Goal: Information Seeking & Learning: Learn about a topic

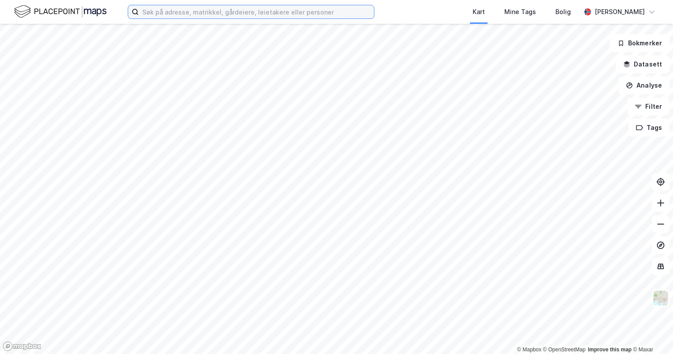
click at [291, 8] on input at bounding box center [256, 11] width 235 height 13
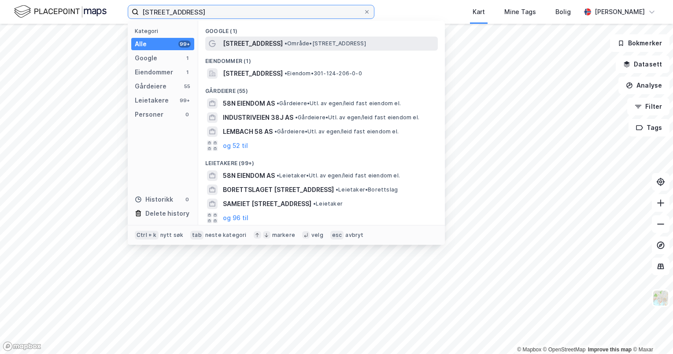
type input "kanonhallveien 58j"
click at [291, 44] on span "• Område • Kanonhallveien 58J, 0585 Oslo" at bounding box center [324, 43] width 81 height 7
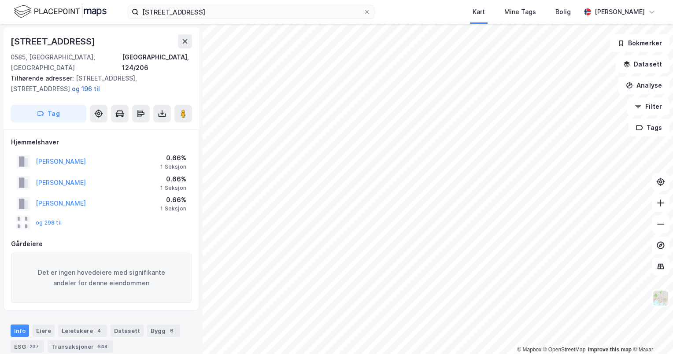
click at [0, 0] on button "og 196 til" at bounding box center [0, 0] width 0 height 0
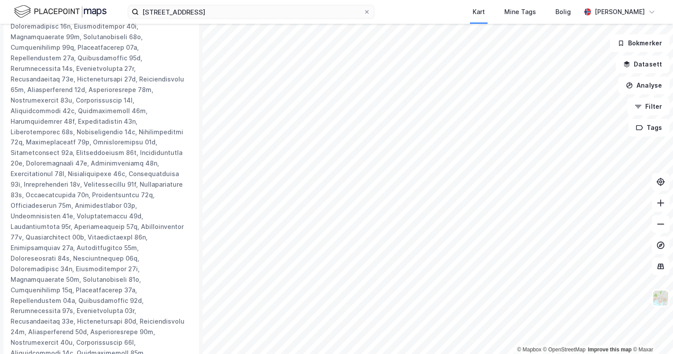
scroll to position [1128, 0]
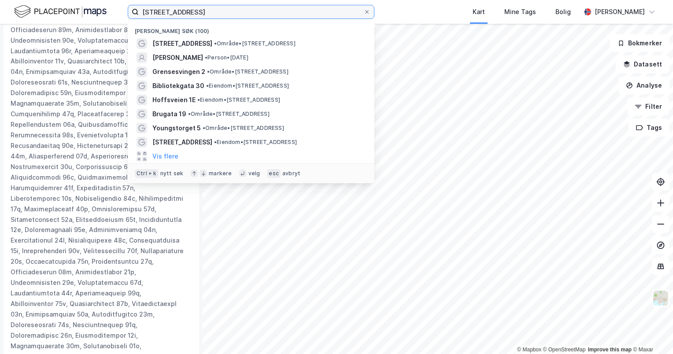
click at [204, 14] on input "kanonhallveien 58j" at bounding box center [251, 11] width 225 height 13
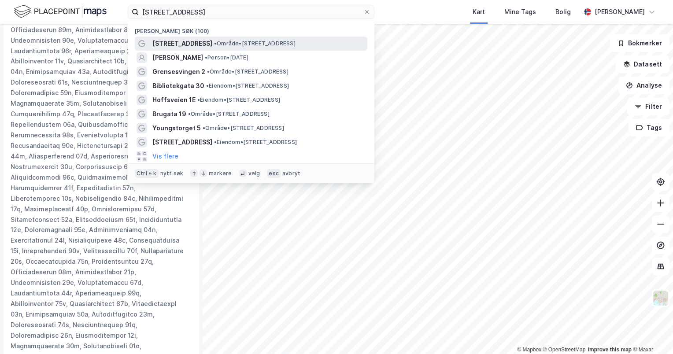
click at [210, 42] on span "Kanonhallveien 58J" at bounding box center [182, 43] width 60 height 11
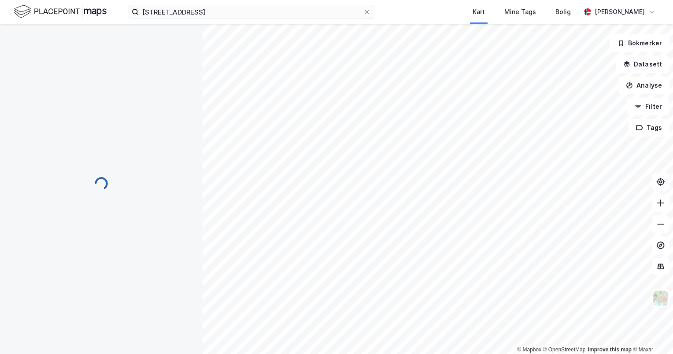
scroll to position [306, 0]
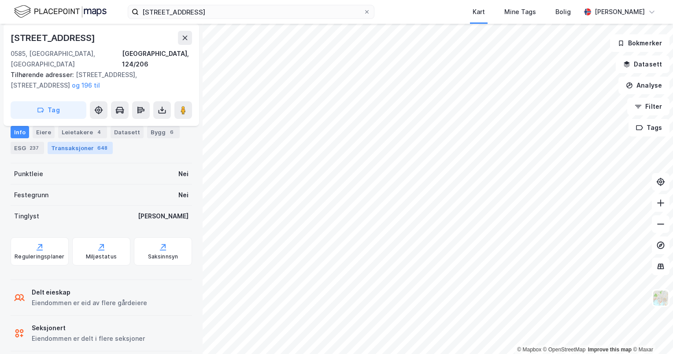
click at [78, 148] on div "Transaksjoner 648" at bounding box center [80, 148] width 65 height 12
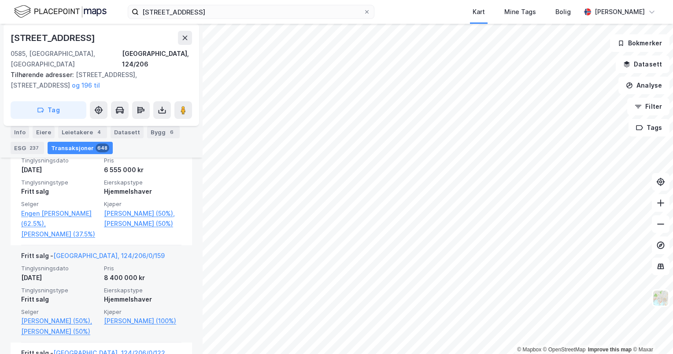
scroll to position [2144, 0]
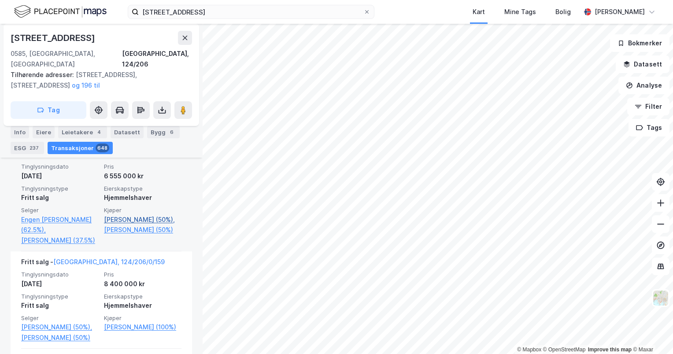
click at [132, 225] on link "Delsett Cecilia Yen Nhi (50%)," at bounding box center [142, 219] width 77 height 11
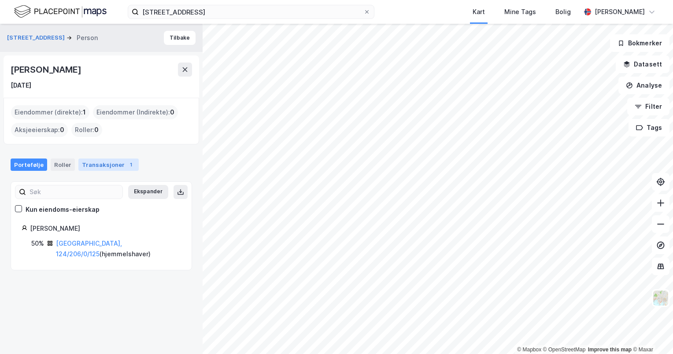
click at [107, 167] on div "Transaksjoner 1" at bounding box center [108, 164] width 60 height 12
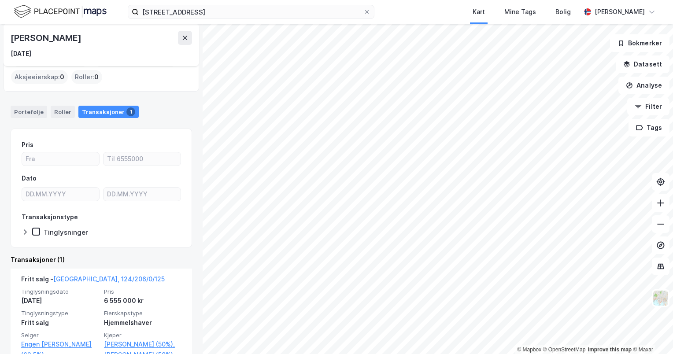
scroll to position [95, 0]
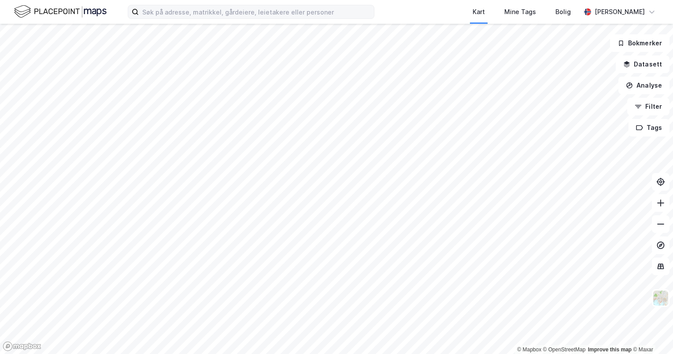
click at [216, 5] on label at bounding box center [251, 12] width 247 height 14
click at [216, 5] on input at bounding box center [256, 11] width 235 height 13
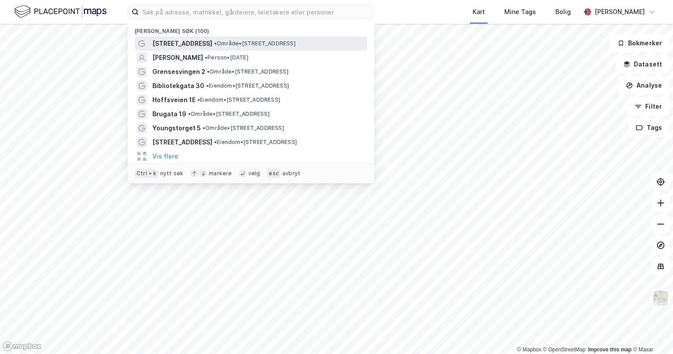
click at [206, 37] on div "Kanonhallveien 58J • Område • Kanonhallveien 58J, 0585 Oslo" at bounding box center [251, 44] width 232 height 14
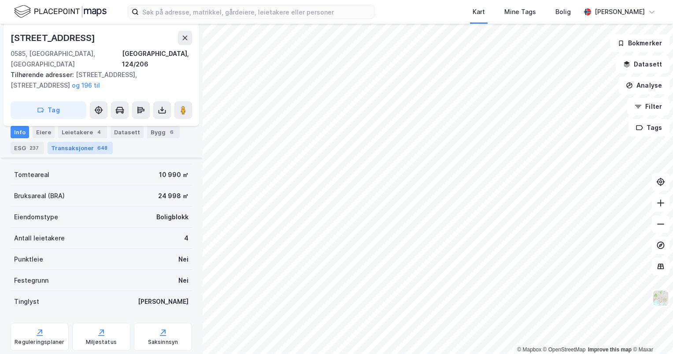
click at [97, 151] on div "648" at bounding box center [103, 148] width 14 height 9
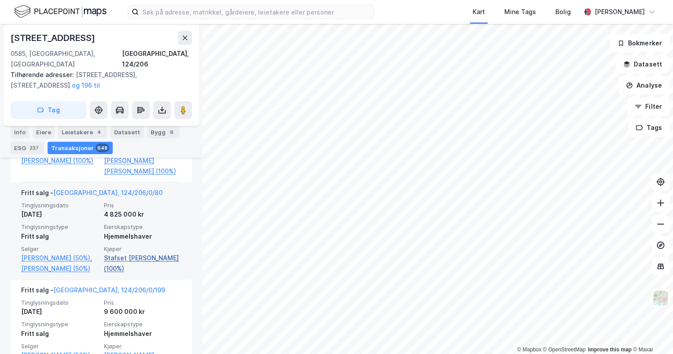
scroll to position [1365, 0]
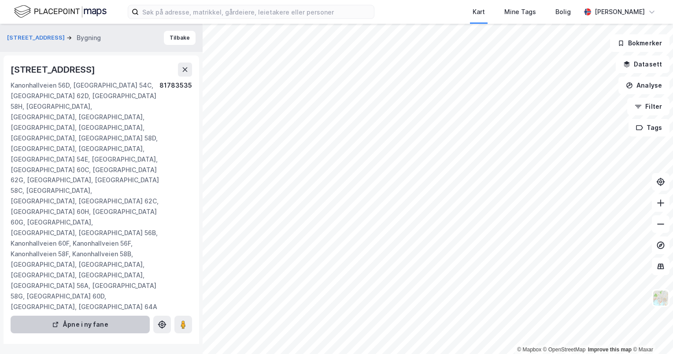
click at [132, 272] on div "Kanonhallveien 56D, [GEOGRAPHIC_DATA] 54C, [GEOGRAPHIC_DATA] 62D, [GEOGRAPHIC_D…" at bounding box center [85, 196] width 149 height 232
click at [114, 316] on button "Åpne i ny fane" at bounding box center [80, 325] width 139 height 18
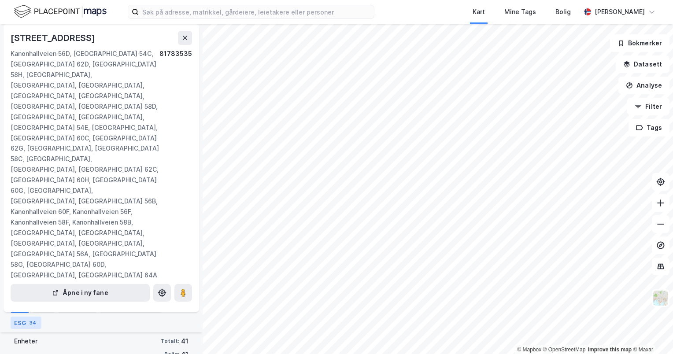
click at [18, 324] on div "ESG 34" at bounding box center [26, 323] width 31 height 12
click at [119, 302] on div "Etasjer og enheter" at bounding box center [130, 307] width 61 height 11
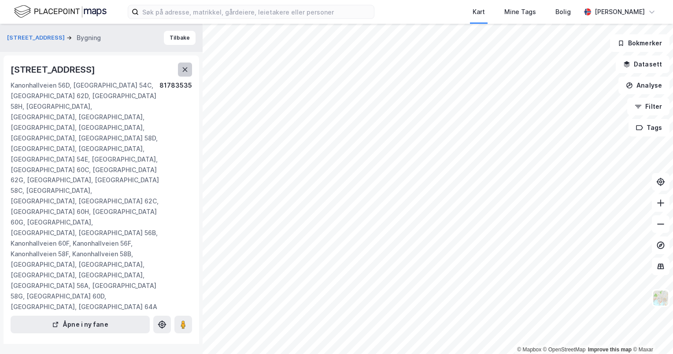
click at [182, 72] on icon at bounding box center [184, 69] width 7 height 7
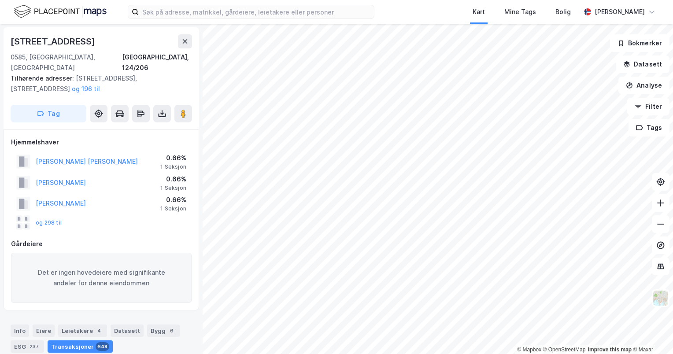
scroll to position [1, 0]
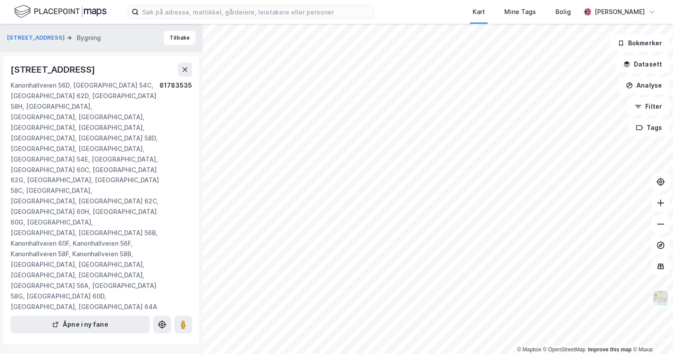
scroll to position [1, 0]
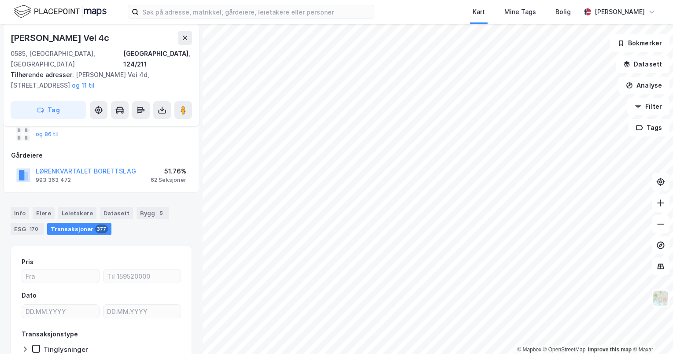
scroll to position [89, 0]
click at [469, 354] on html "Kart Mine Tags Bolig Marcus Junge © Mapbox © OpenStreetMap Improve this map © M…" at bounding box center [336, 177] width 673 height 354
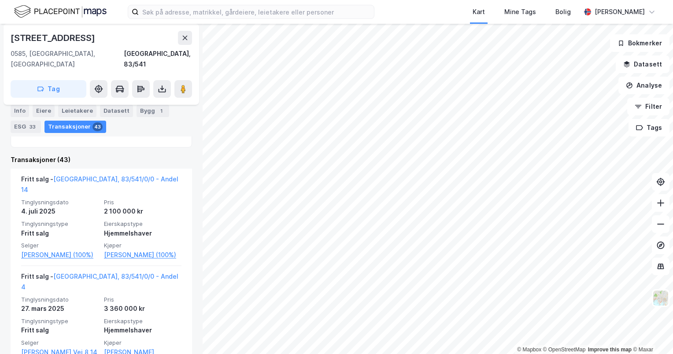
scroll to position [53, 0]
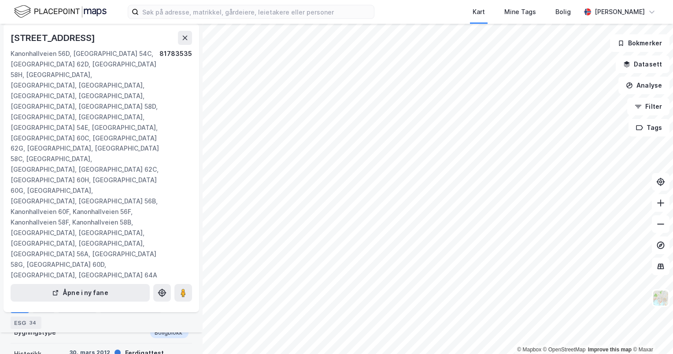
scroll to position [132, 0]
